Goal: Check status: Check status

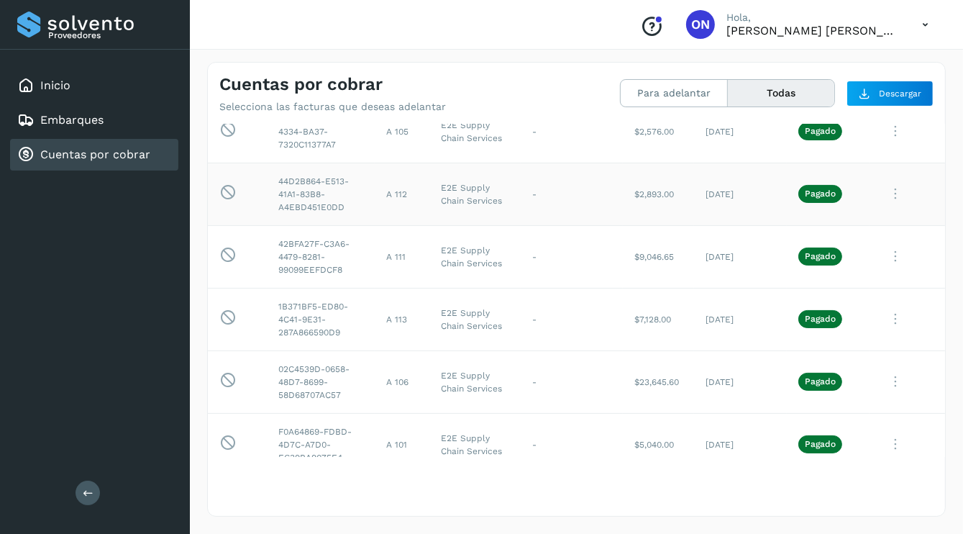
scroll to position [288, 0]
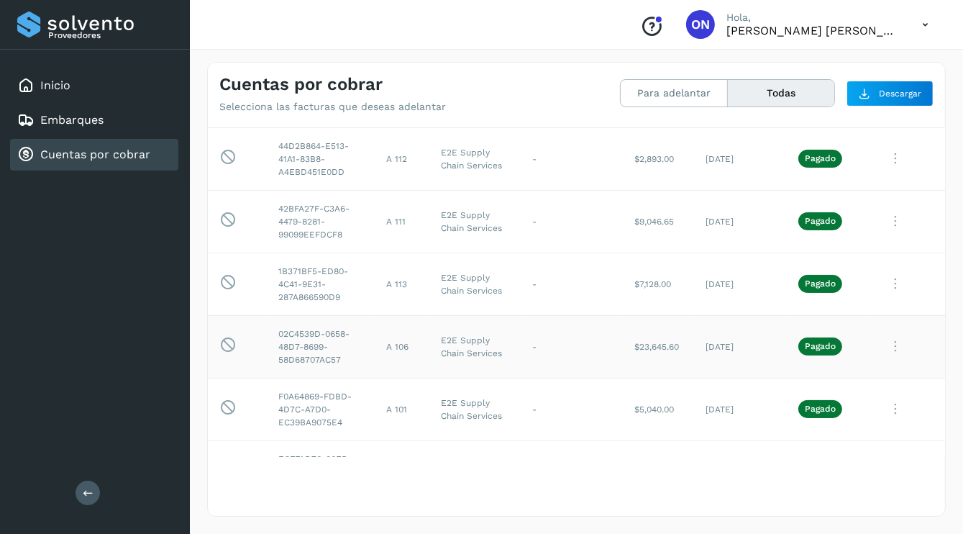
click at [820, 344] on p "Pagado" at bounding box center [820, 346] width 31 height 10
click at [885, 345] on icon at bounding box center [895, 347] width 29 height 30
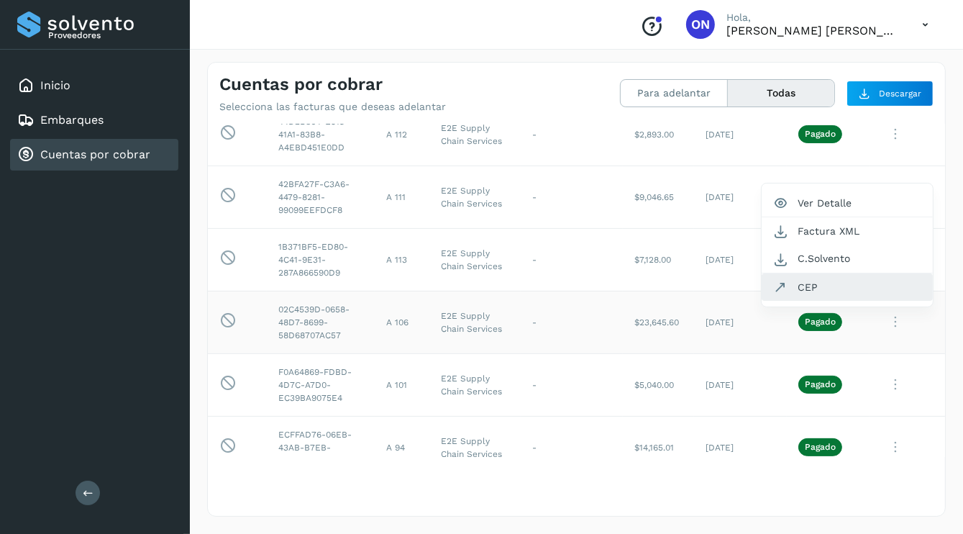
click at [789, 285] on button "CEP" at bounding box center [847, 286] width 171 height 27
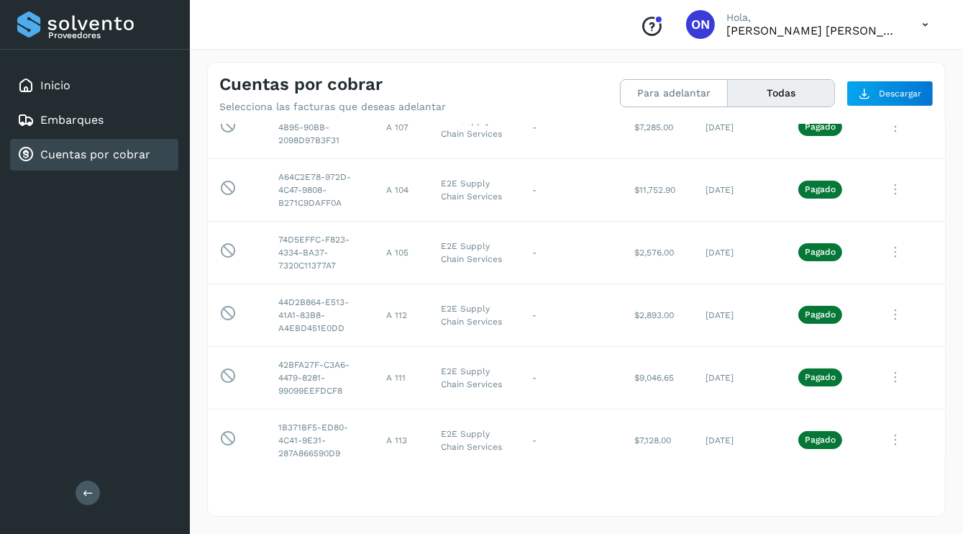
scroll to position [96, 0]
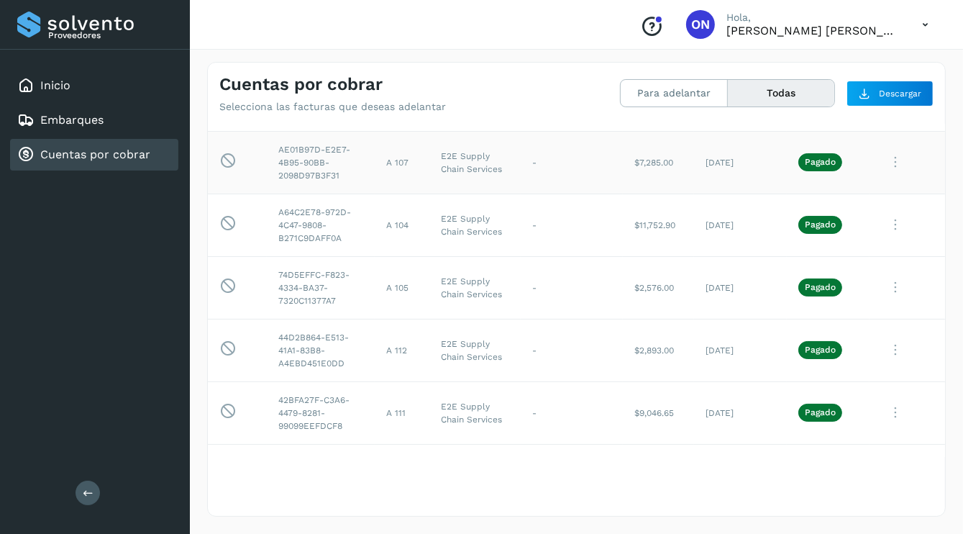
click at [890, 165] on icon at bounding box center [895, 163] width 29 height 30
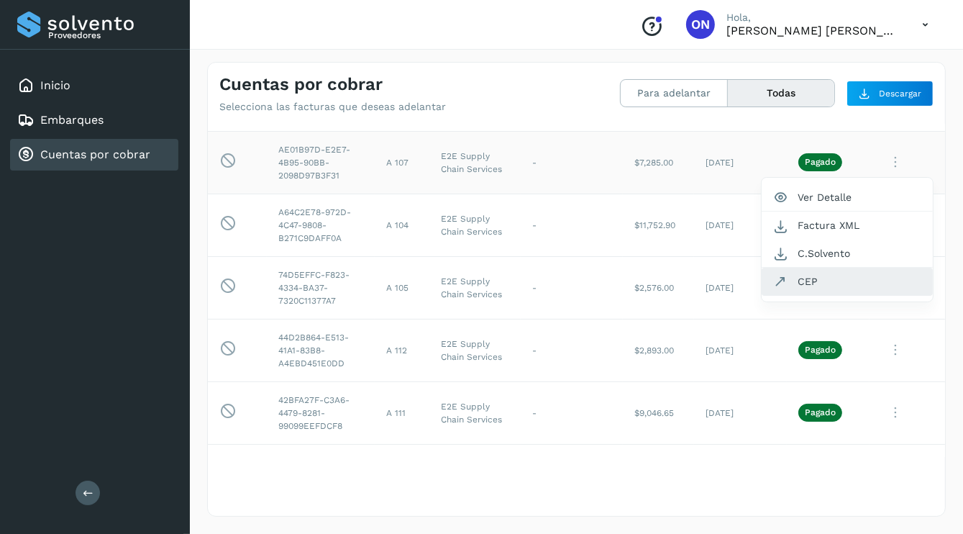
click at [804, 272] on button "CEP" at bounding box center [847, 281] width 171 height 27
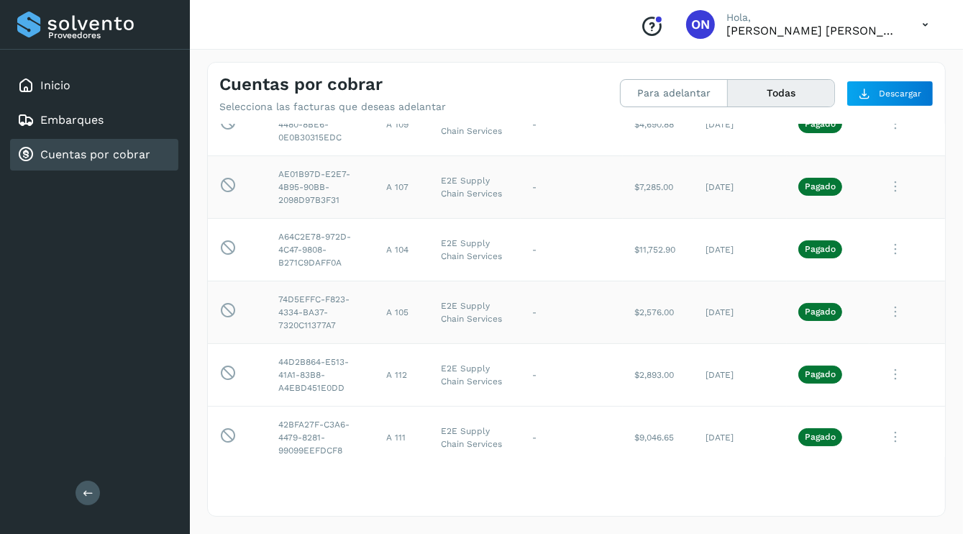
scroll to position [0, 0]
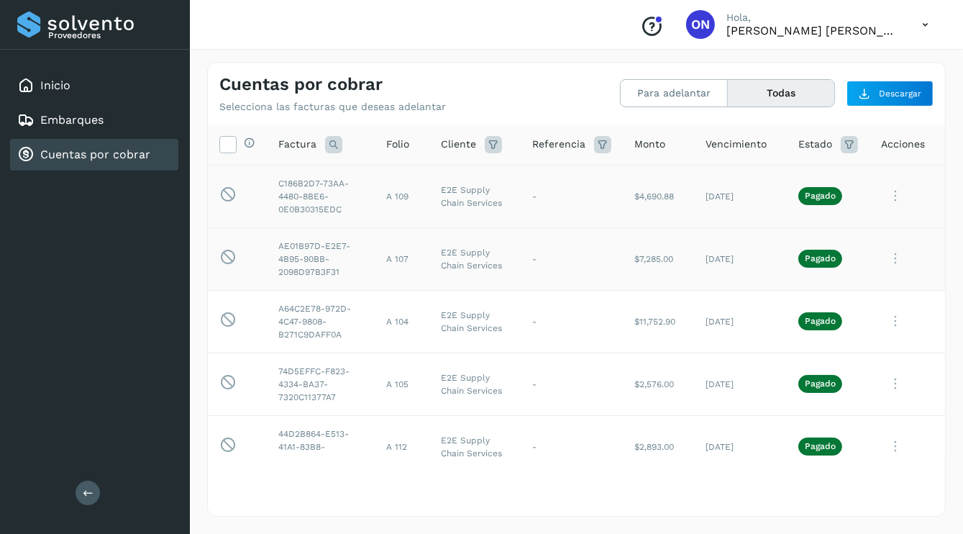
click at [888, 195] on icon at bounding box center [895, 196] width 29 height 30
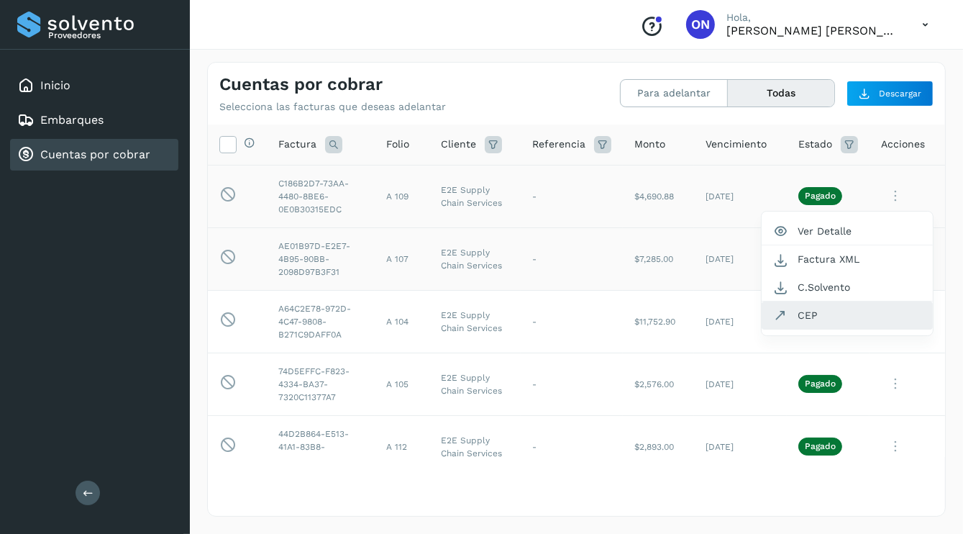
click at [803, 310] on button "CEP" at bounding box center [847, 314] width 171 height 27
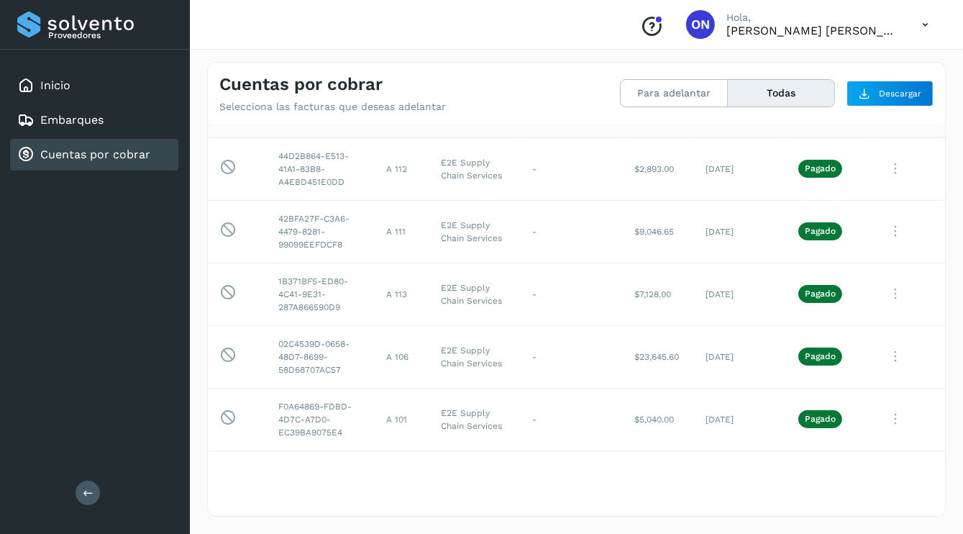
scroll to position [216, 0]
click at [884, 294] on icon at bounding box center [895, 293] width 29 height 30
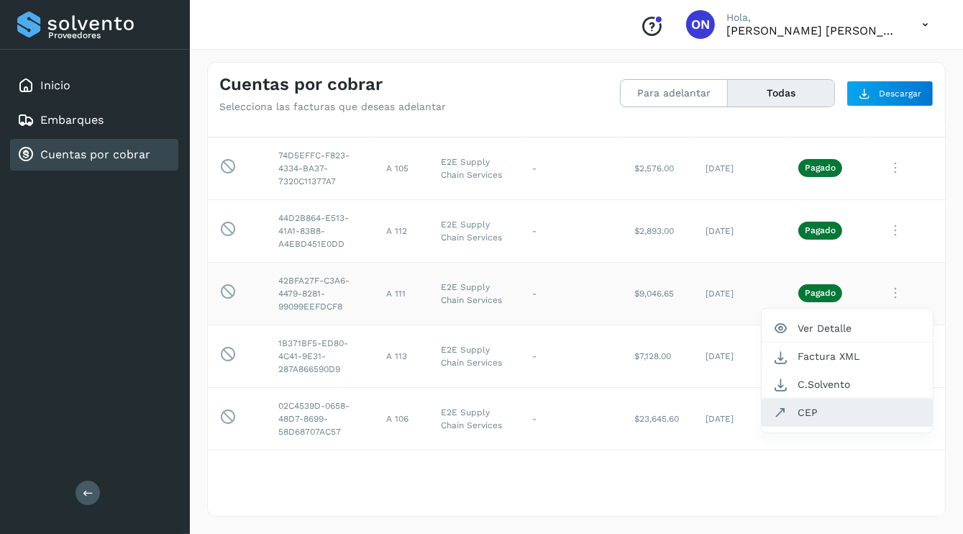
click at [797, 413] on button "CEP" at bounding box center [847, 412] width 171 height 27
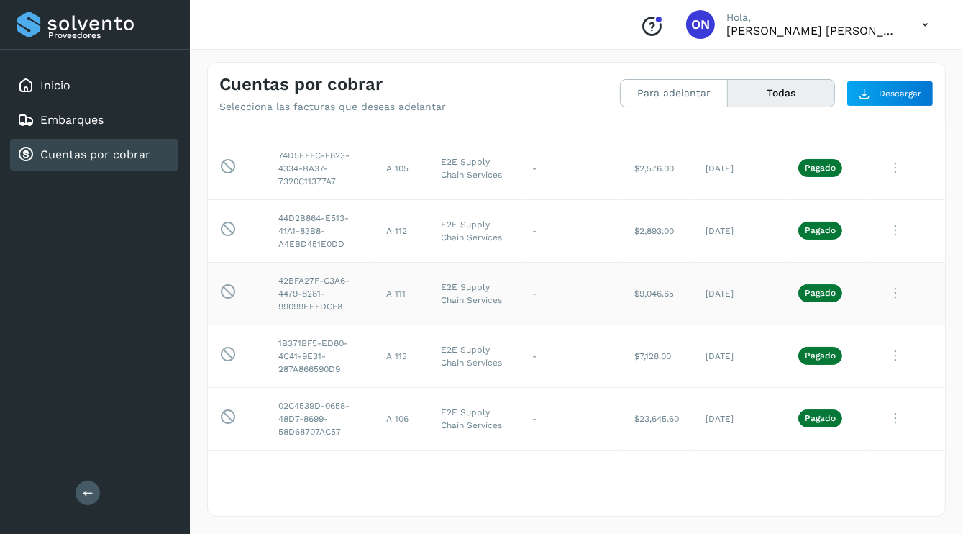
click at [886, 299] on icon at bounding box center [895, 293] width 29 height 30
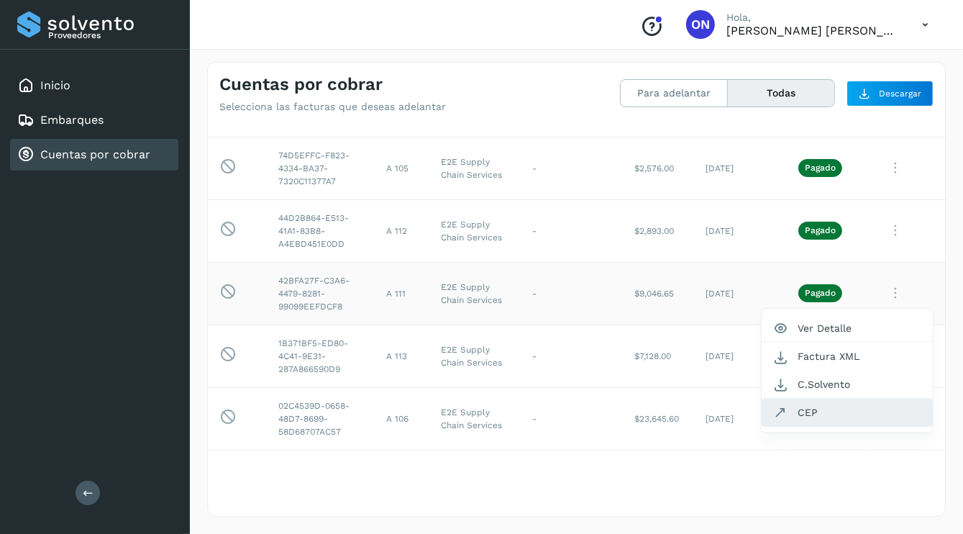
click at [797, 409] on button "CEP" at bounding box center [847, 412] width 171 height 27
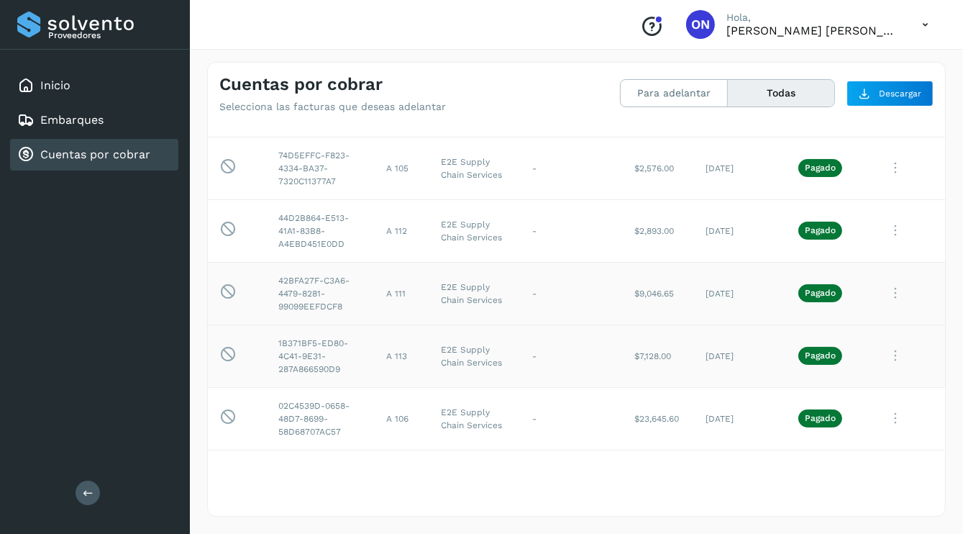
click at [888, 355] on icon at bounding box center [895, 356] width 29 height 30
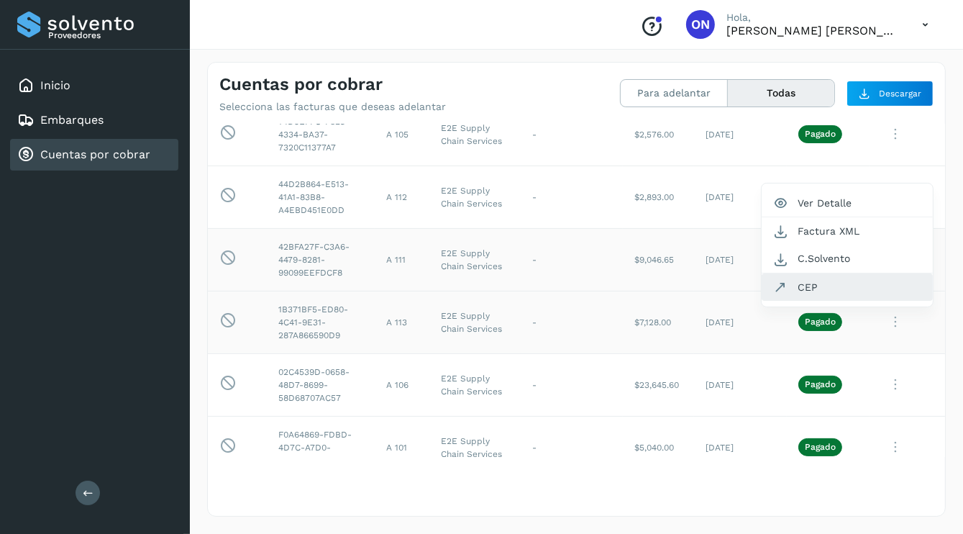
click at [802, 289] on button "CEP" at bounding box center [847, 286] width 171 height 27
